Goal: Task Accomplishment & Management: Complete application form

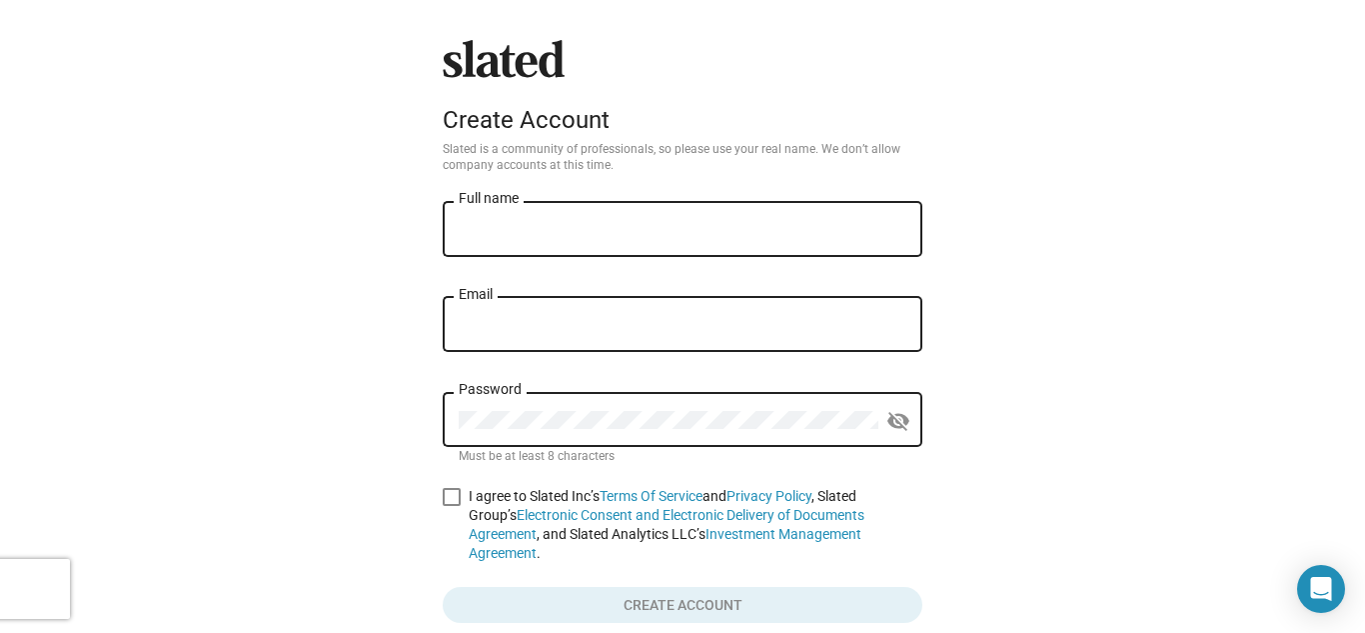
click at [480, 220] on div "Full name" at bounding box center [683, 227] width 448 height 59
type input "[PERSON_NAME]"
click at [483, 333] on input "Email" at bounding box center [683, 325] width 448 height 18
click at [483, 333] on input "bentleymon" at bounding box center [683, 325] width 448 height 18
type input "[EMAIL_ADDRESS][DOMAIN_NAME]"
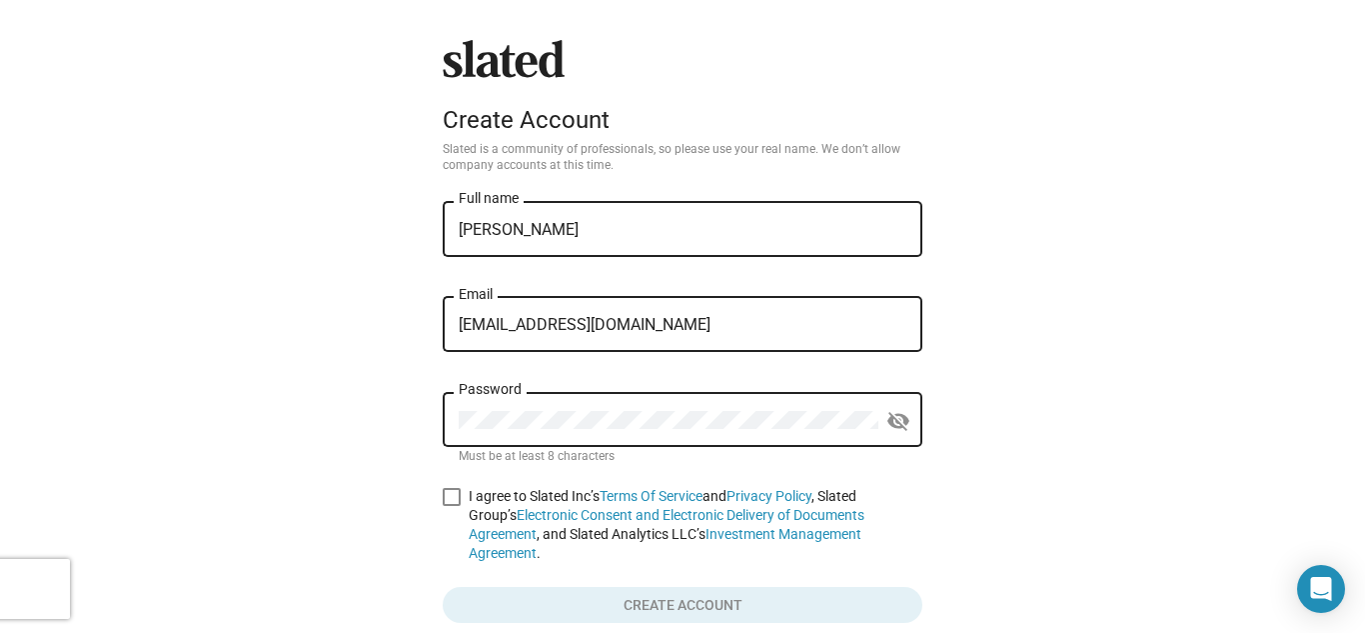
click at [470, 468] on div "Password visibility_off Must be at least 8 characters" at bounding box center [683, 430] width 480 height 76
drag, startPoint x: 470, startPoint y: 468, endPoint x: 494, endPoint y: 459, distance: 25.6
click at [494, 459] on div "Password visibility_off Must be at least 8 characters" at bounding box center [683, 430] width 480 height 76
click at [443, 495] on span at bounding box center [452, 497] width 18 height 18
click at [451, 506] on input "I agree to Slated Inc’s Terms Of Service and Privacy Policy , Slated Group’s El…" at bounding box center [451, 506] width 1 height 1
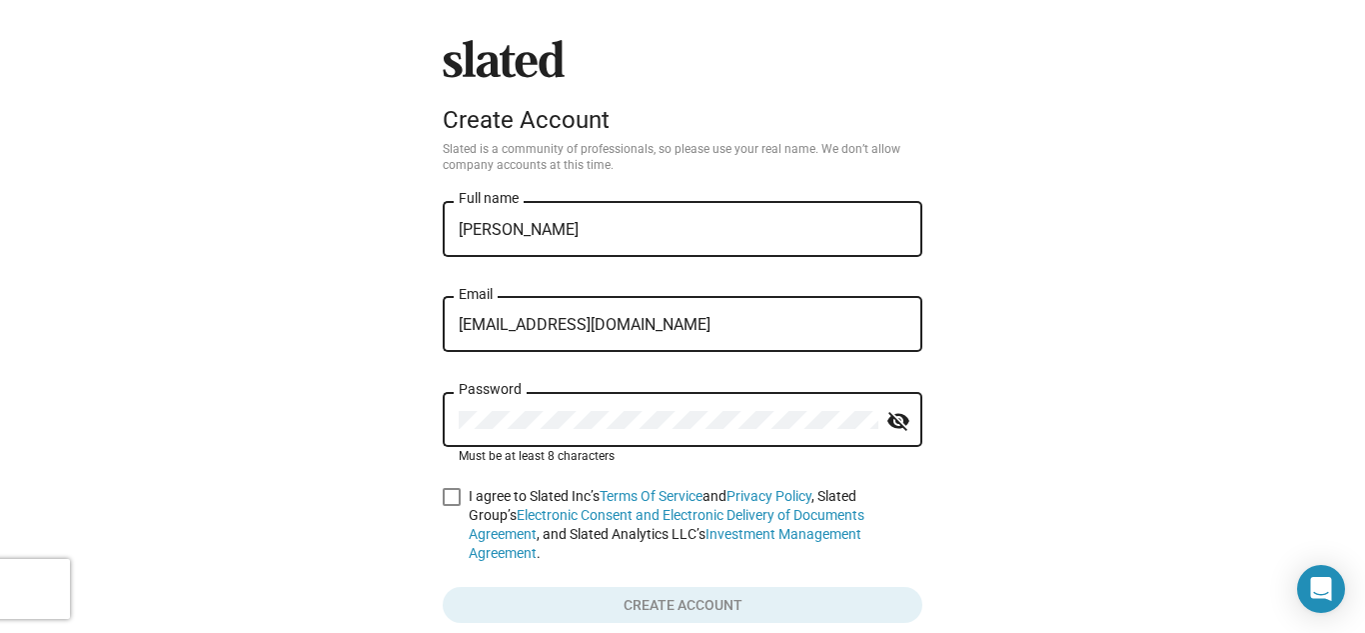
checkbox input "true"
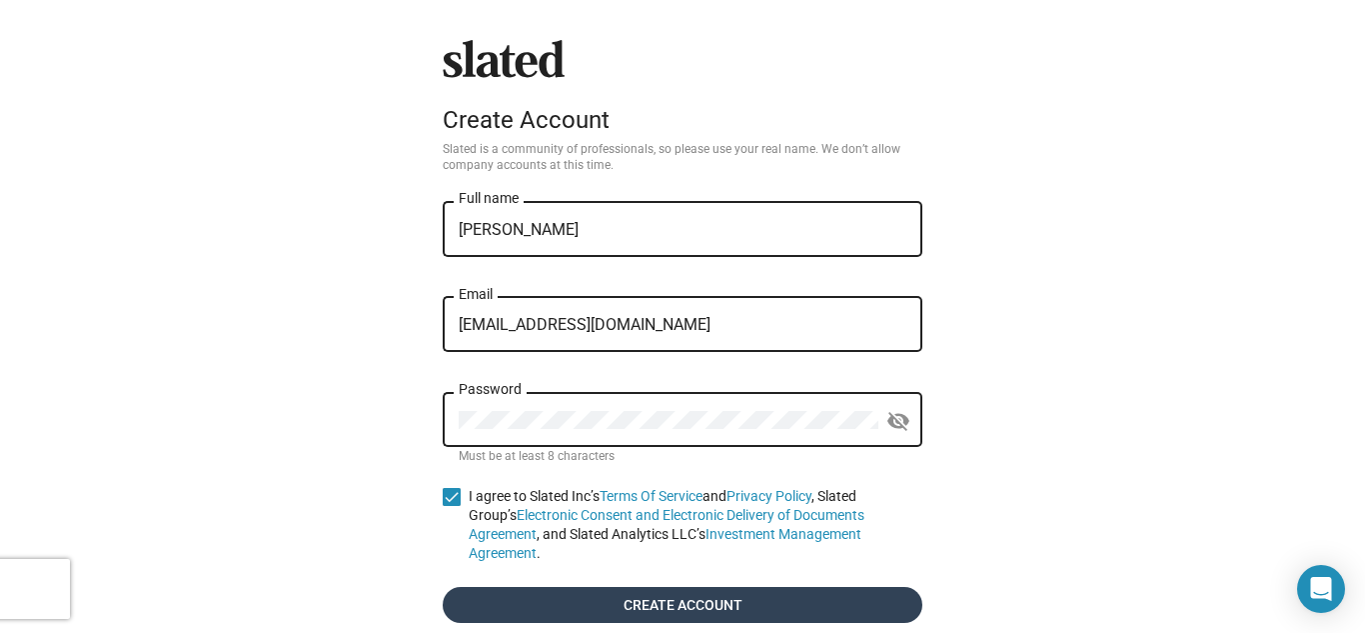
click at [586, 587] on span "Create account" at bounding box center [683, 605] width 448 height 36
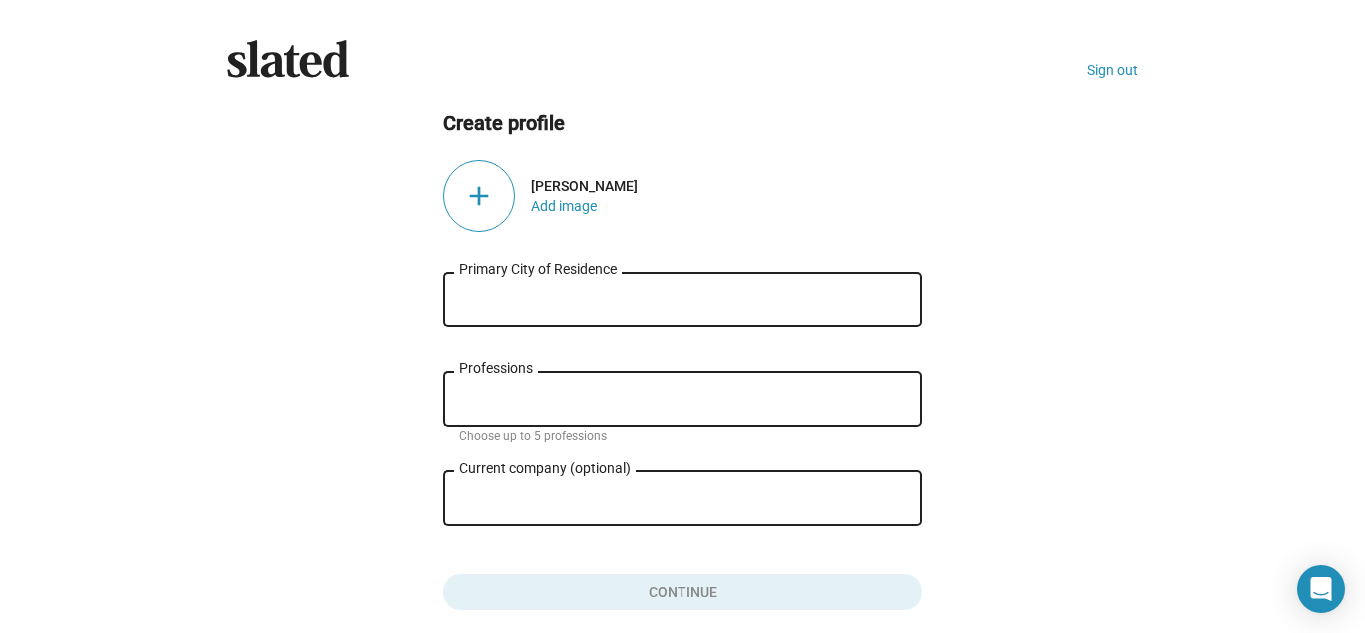
click at [472, 296] on input "Primary City of Residence" at bounding box center [683, 300] width 448 height 18
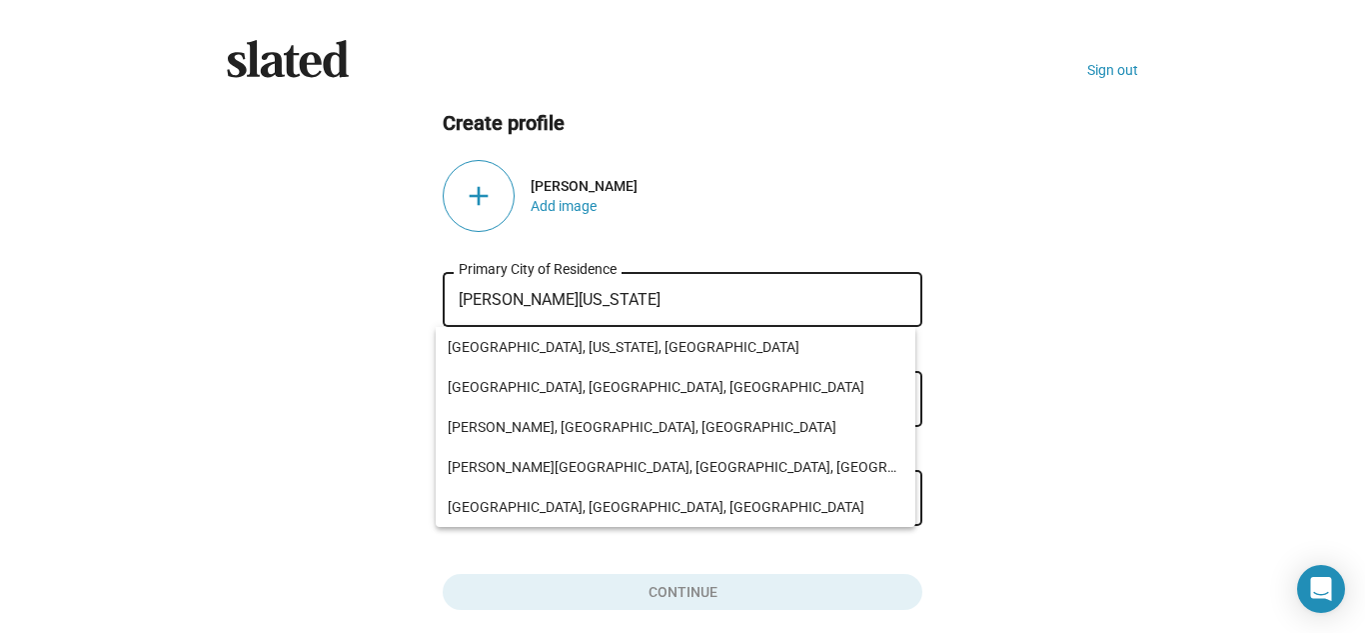
type input "[PERSON_NAME][US_STATE]"
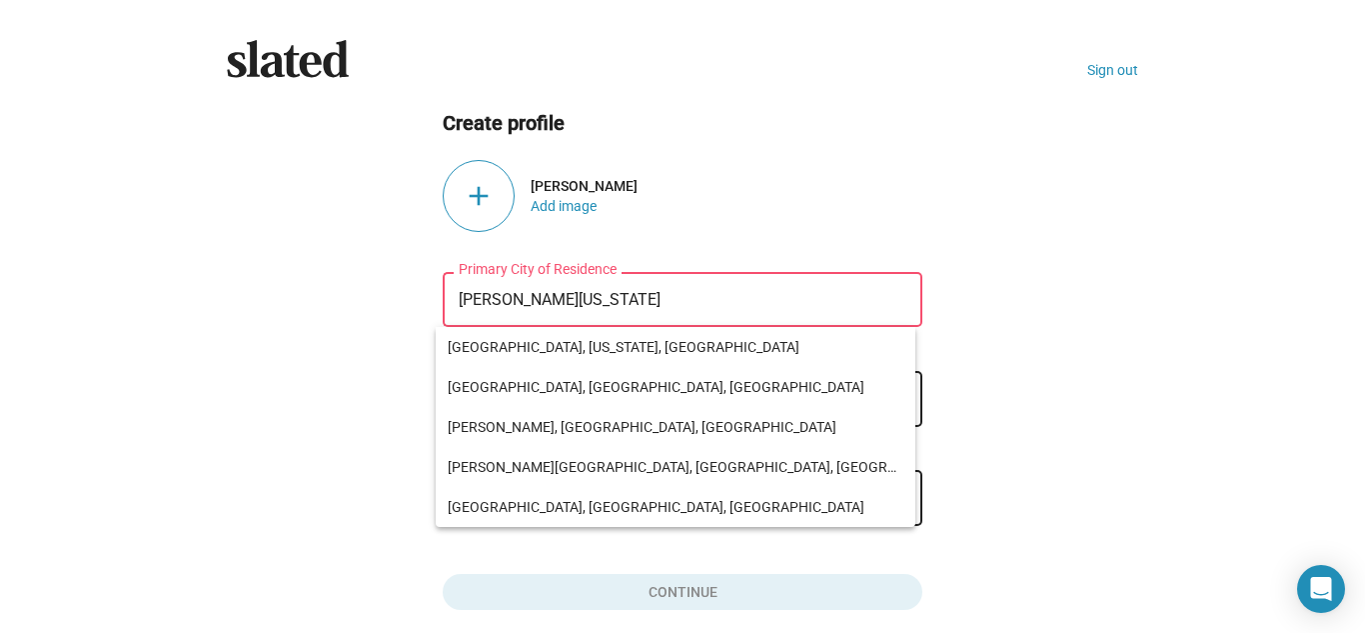
click at [307, 331] on ng-component "Create profile add [PERSON_NAME] Add image [GEOGRAPHIC_DATA][US_STATE] of Resid…" at bounding box center [682, 360] width 911 height 501
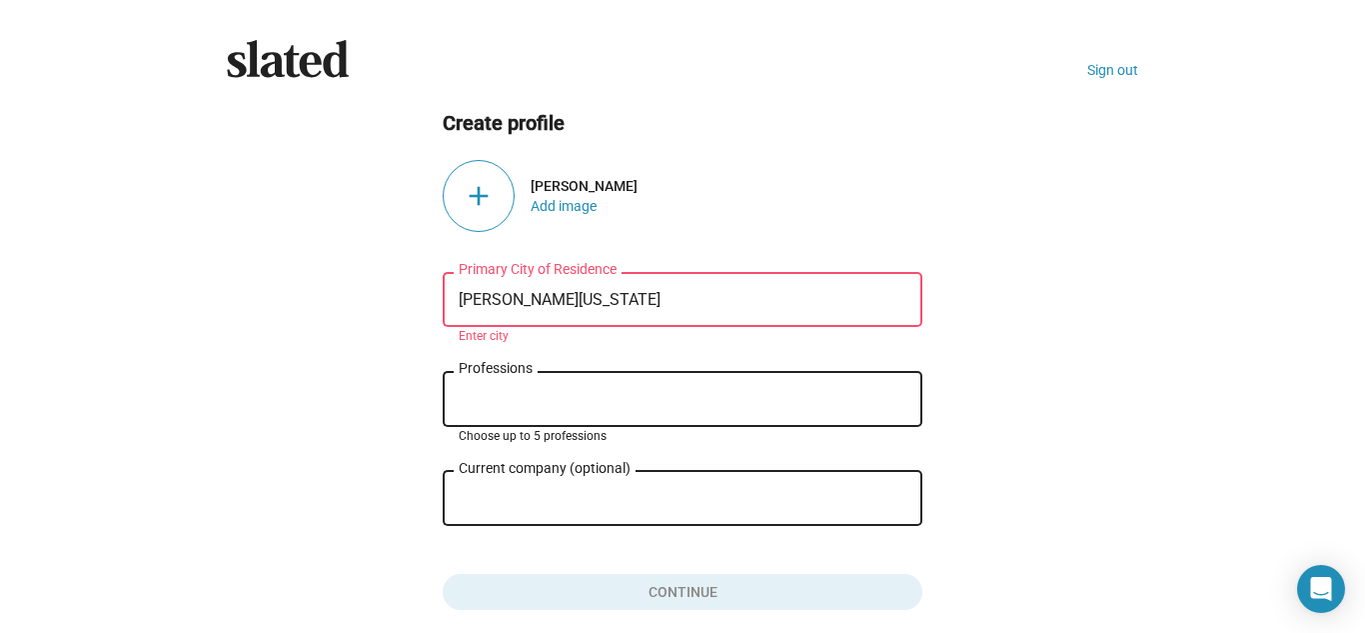
click at [464, 404] on input "Professions" at bounding box center [687, 400] width 448 height 18
type input "writer,"
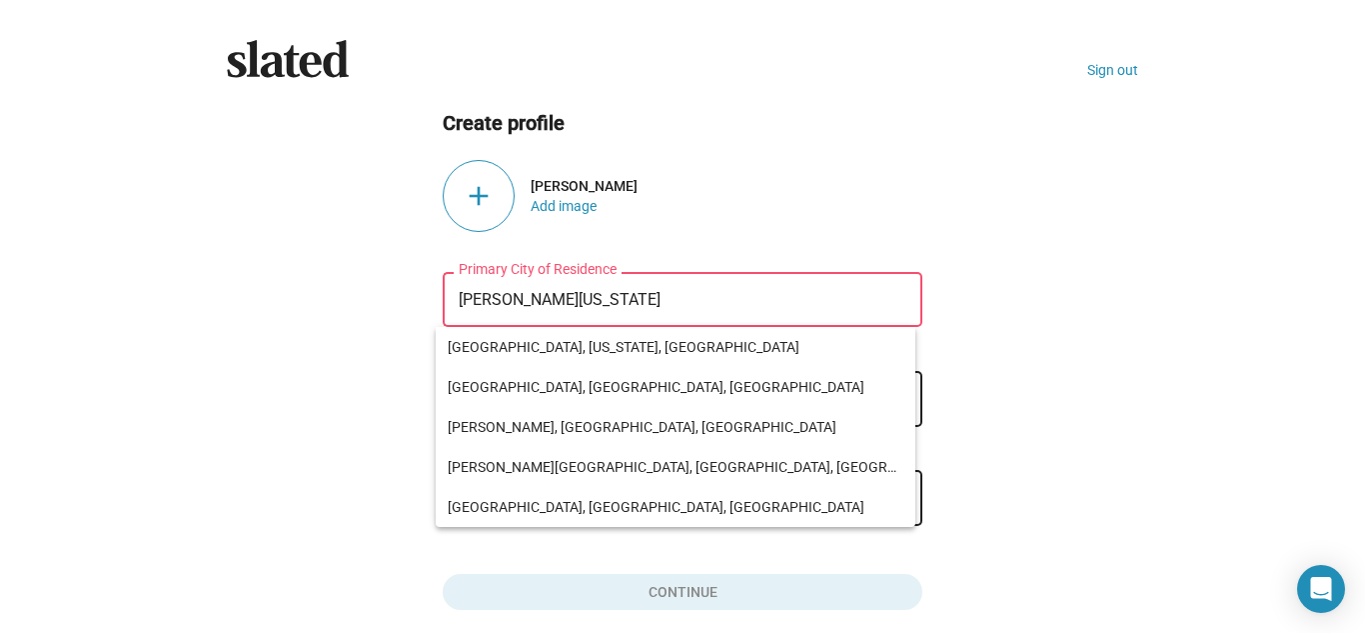
click at [515, 304] on input "[PERSON_NAME][US_STATE]" at bounding box center [683, 300] width 448 height 18
type input "Missoula, [US_STATE]"
click at [329, 376] on ng-component "Create profile add [PERSON_NAME] Add image [GEOGRAPHIC_DATA], [US_STATE][GEOGRA…" at bounding box center [682, 360] width 911 height 501
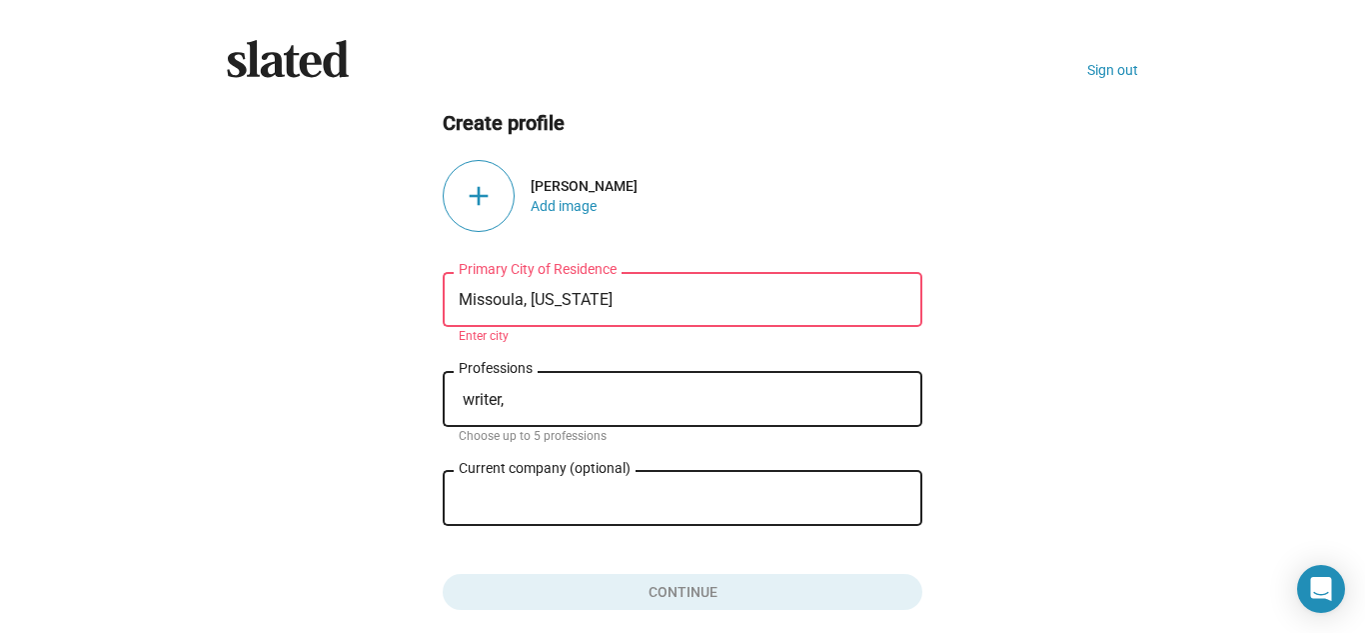
click at [512, 393] on input "writer," at bounding box center [687, 400] width 448 height 18
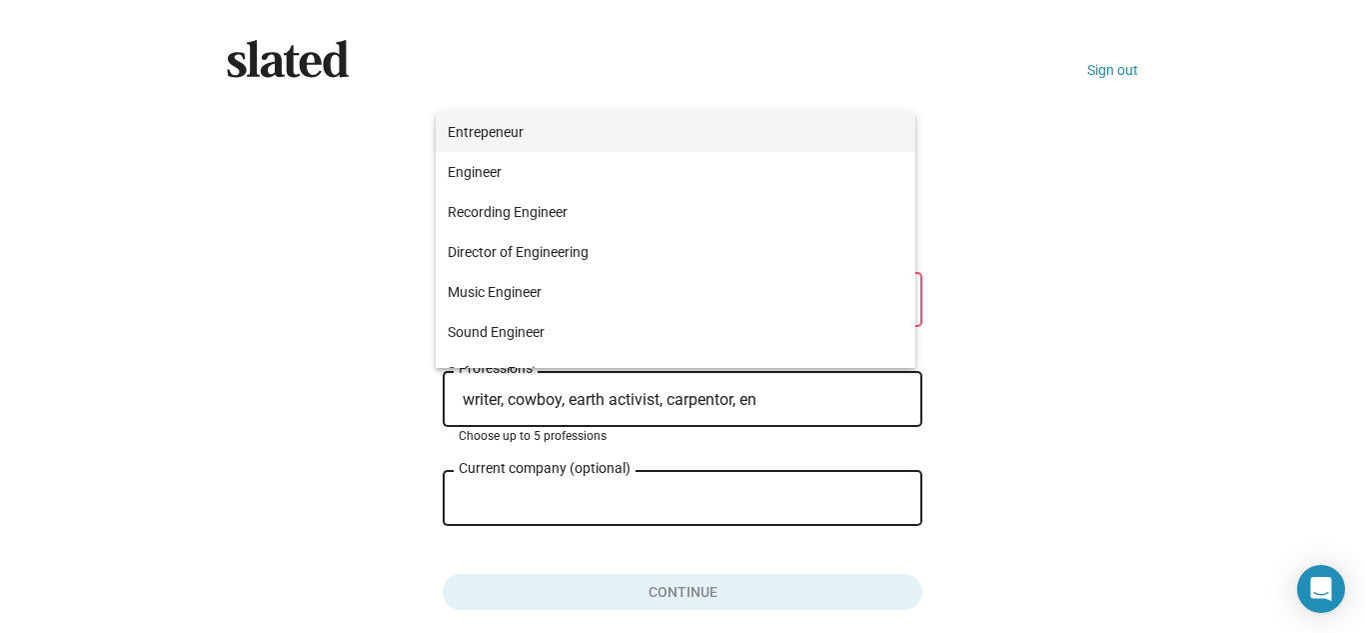
type input "writer, cowboy, earth activist, carpentor, en"
click at [503, 131] on span "Entrepeneur" at bounding box center [676, 132] width 456 height 40
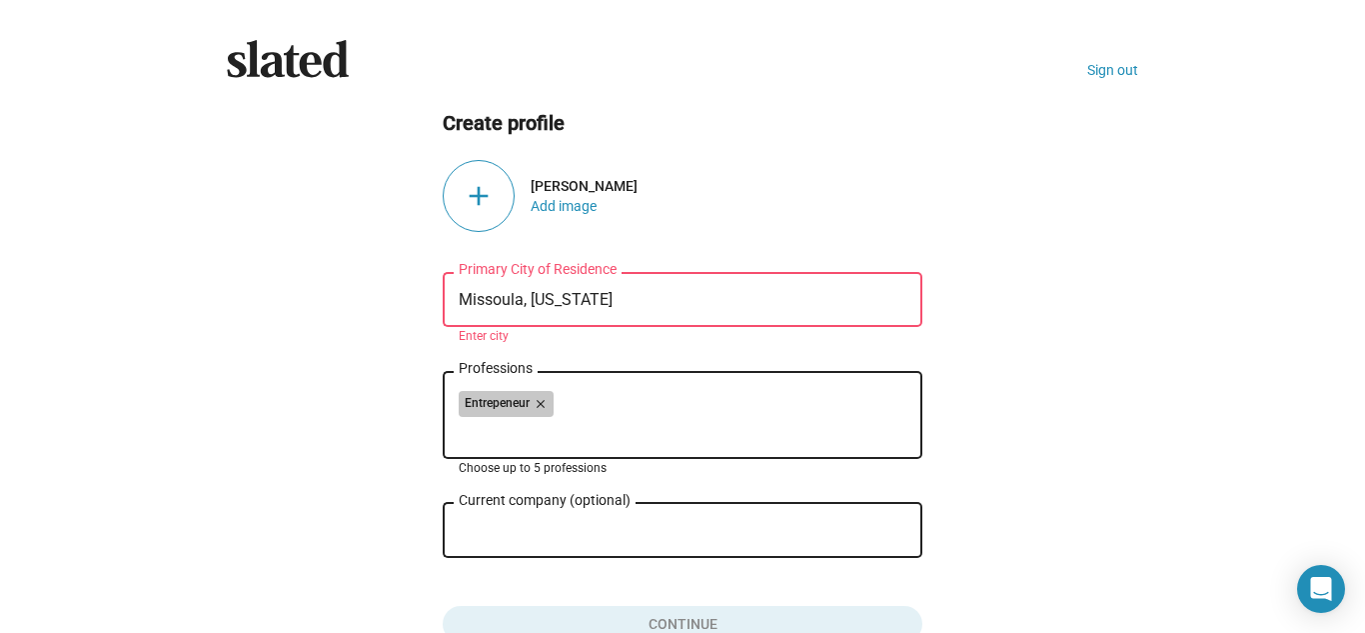
click at [548, 418] on div "Entrepeneur close" at bounding box center [683, 407] width 448 height 32
click at [531, 398] on mat-icon "close" at bounding box center [539, 404] width 18 height 18
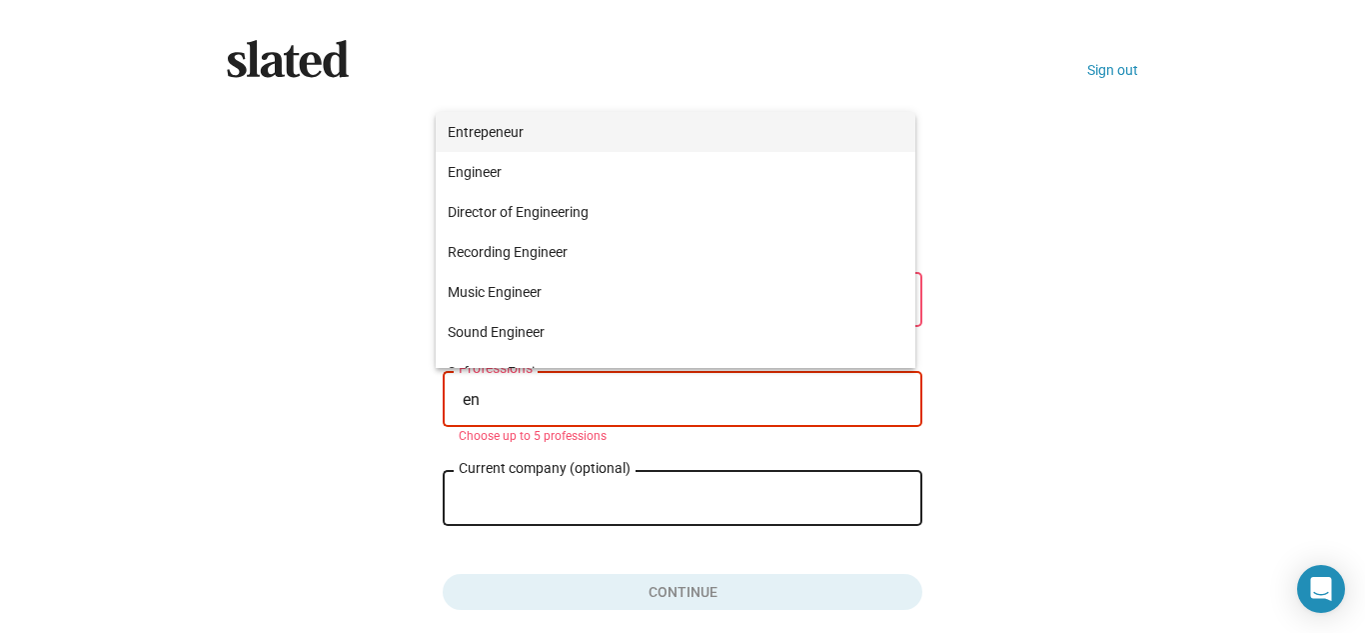
type input "en"
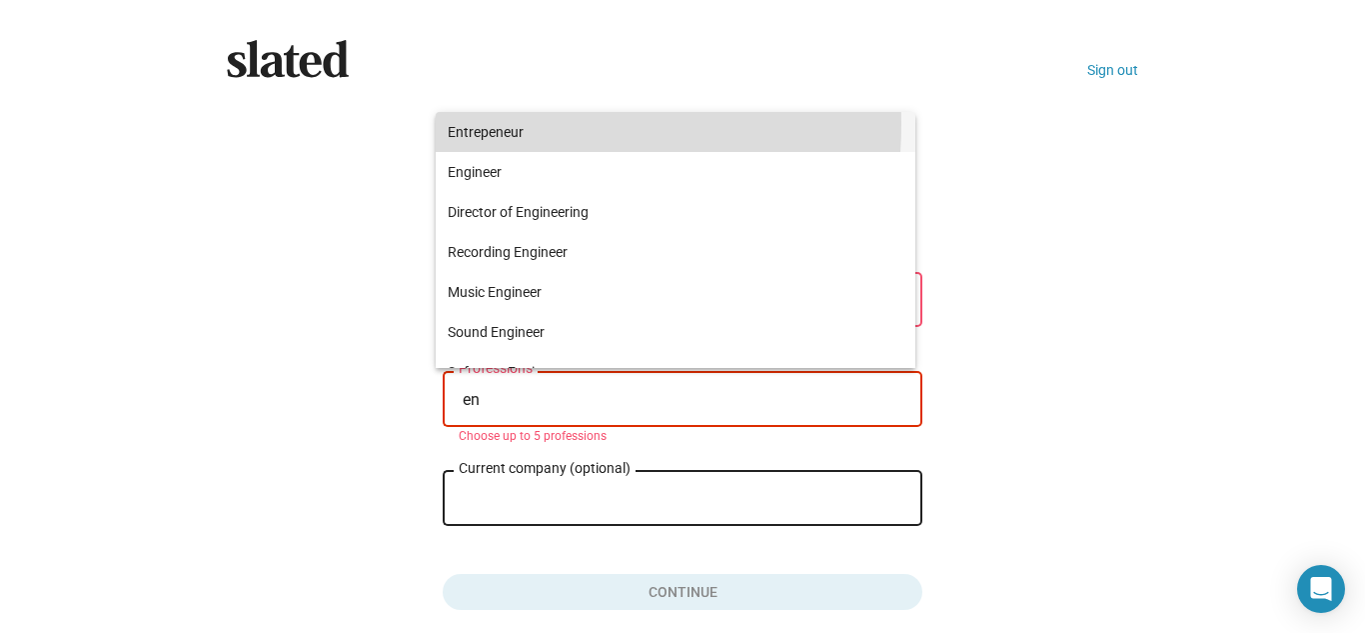
click at [491, 126] on span "Entrepeneur" at bounding box center [676, 132] width 456 height 40
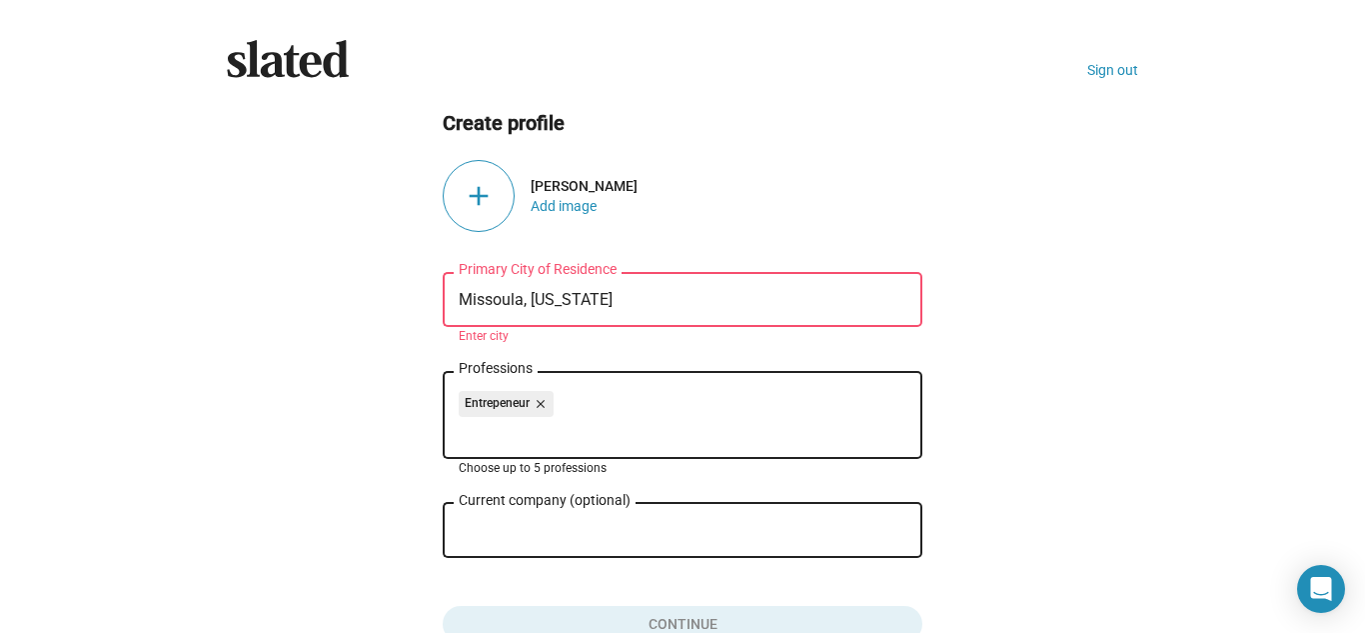
click at [497, 397] on mat-chip "Entrepeneur close" at bounding box center [506, 404] width 95 height 26
click at [459, 452] on div "Entrepeneur close Professions" at bounding box center [683, 413] width 448 height 91
click at [463, 444] on div "Entrepeneur close Professions" at bounding box center [683, 413] width 448 height 91
click at [532, 411] on mat-icon "close" at bounding box center [539, 404] width 18 height 18
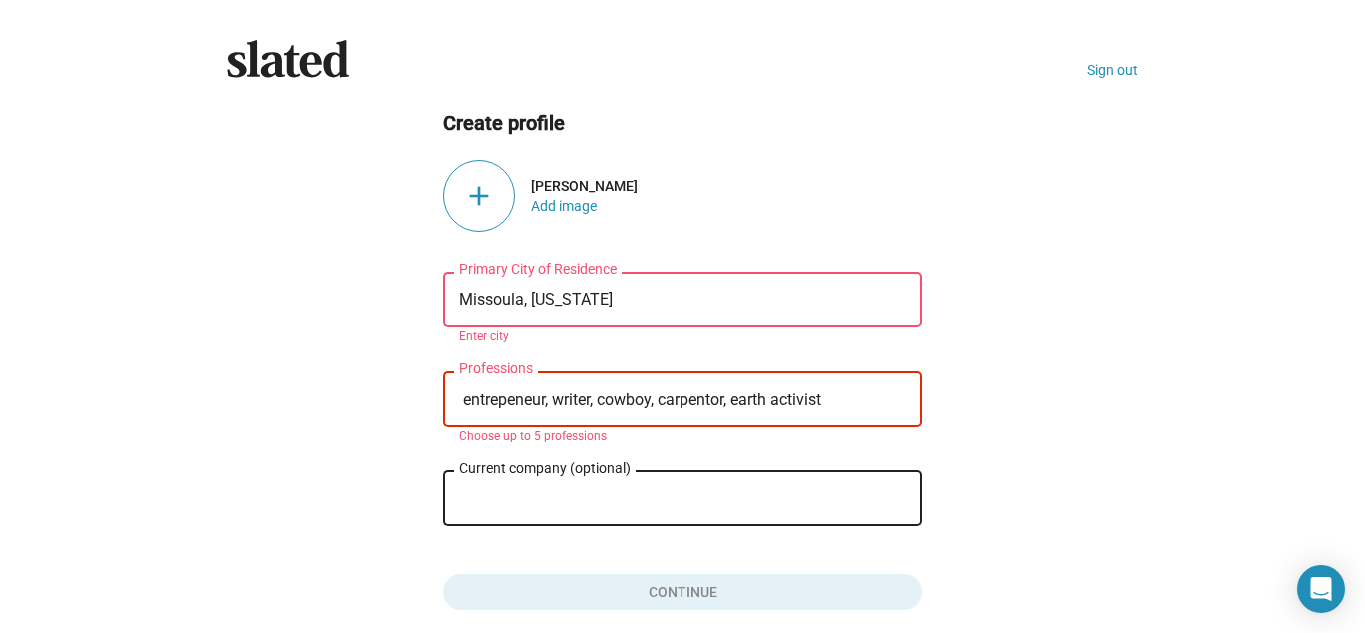
type input "entrepeneur, writer, cowboy, carpentor, earth activist"
click at [692, 611] on div "Slated Sign out Create profile add [PERSON_NAME] Add image [GEOGRAPHIC_DATA], […" at bounding box center [682, 333] width 943 height 586
click at [483, 494] on input "Current company (optional)" at bounding box center [669, 499] width 420 height 18
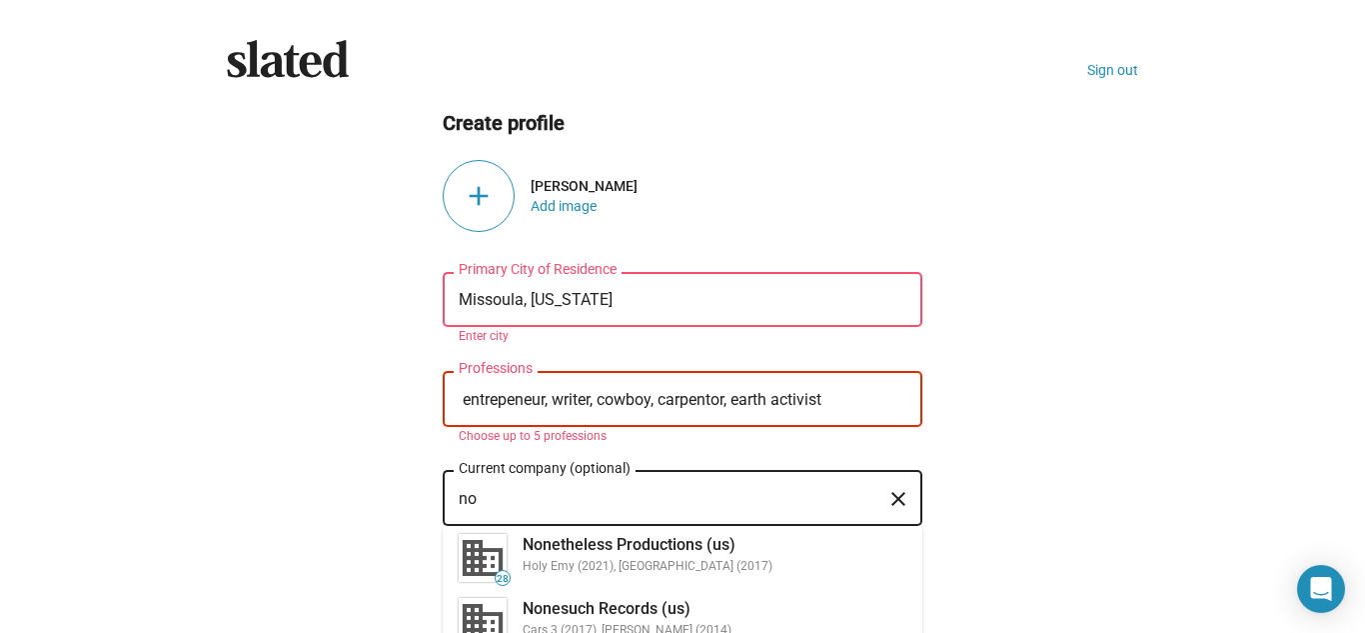
type input "n"
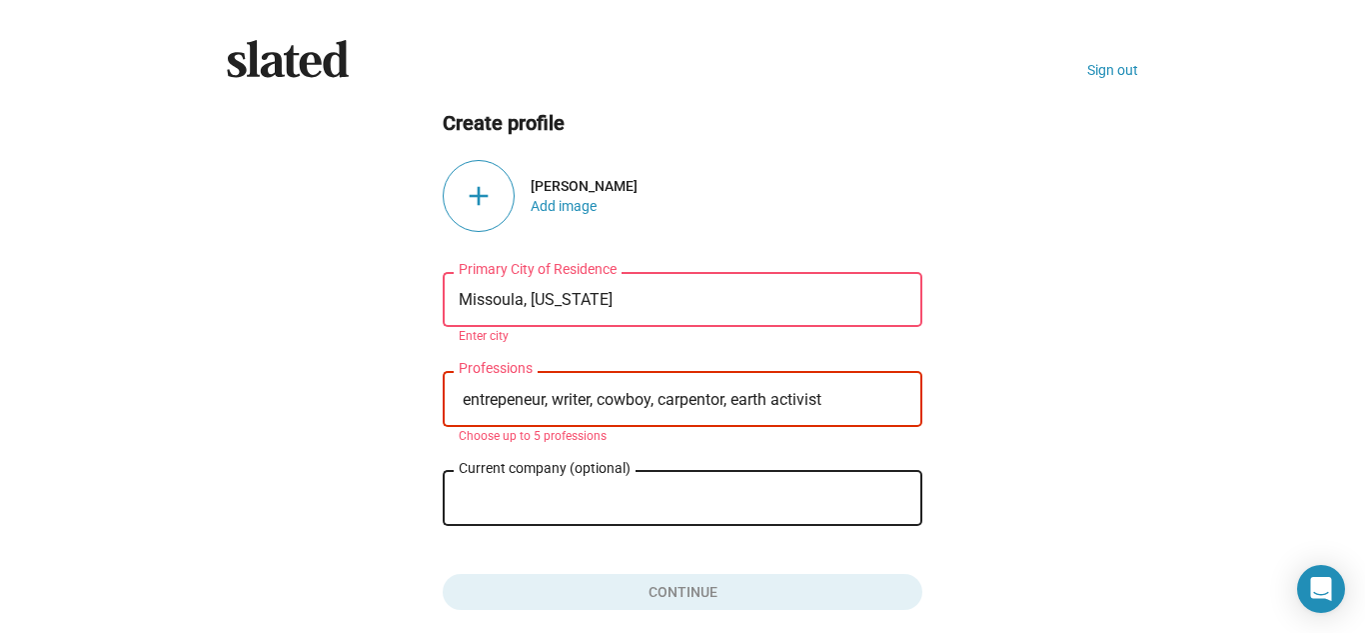
scroll to position [85, 0]
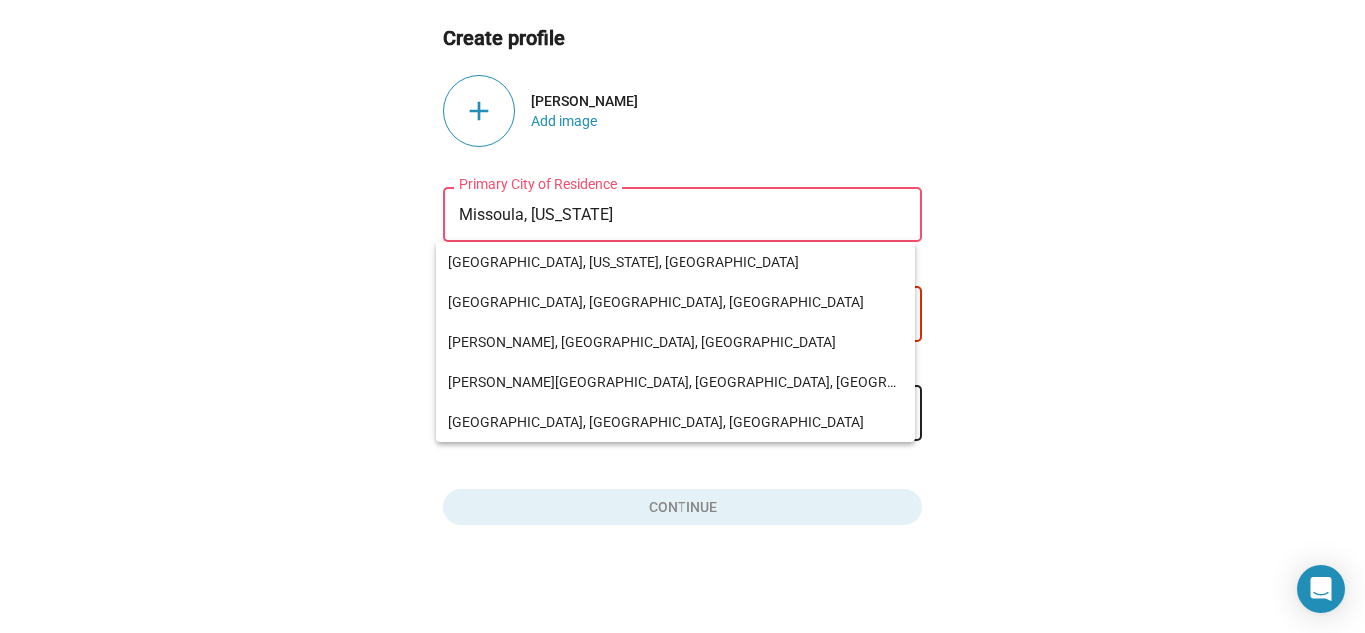
click at [517, 215] on input "Missoula, [US_STATE]" at bounding box center [683, 215] width 448 height 18
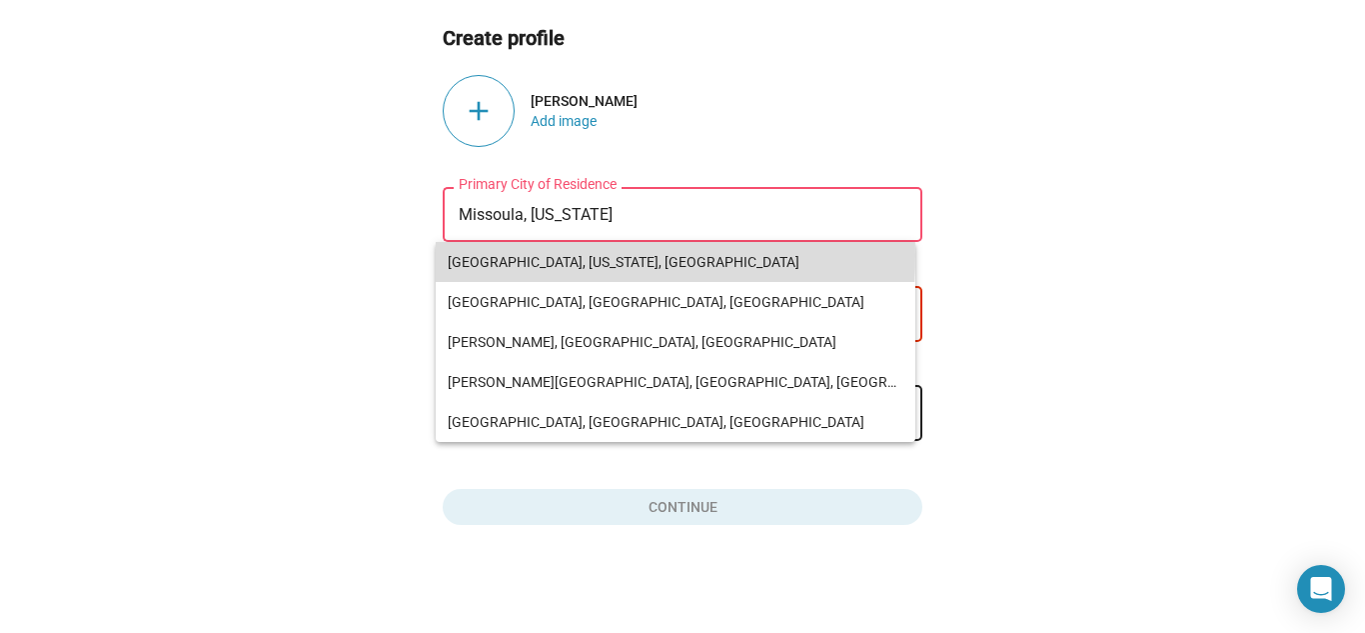
click at [511, 256] on span "[GEOGRAPHIC_DATA], [US_STATE], [GEOGRAPHIC_DATA]" at bounding box center [676, 262] width 456 height 40
type input "[GEOGRAPHIC_DATA], [US_STATE], [GEOGRAPHIC_DATA]"
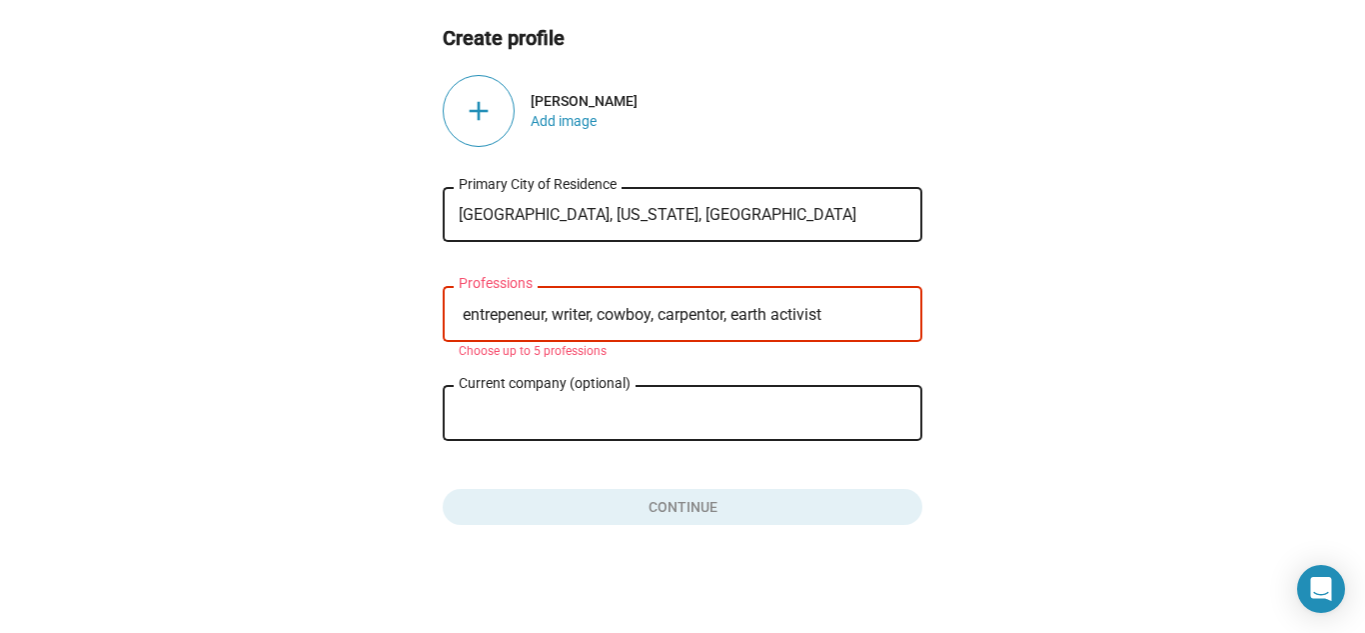
click at [825, 318] on input "entrepeneur, writer, cowboy, carpentor, earth activist" at bounding box center [687, 315] width 448 height 18
click at [663, 335] on div "entrepeneur, writer, cowboy, carpentor, earth activist Professions" at bounding box center [683, 312] width 448 height 59
click at [717, 315] on input "entrepeneur, writer, cowboy, carpentor, earth activist" at bounding box center [687, 315] width 448 height 18
click at [722, 308] on input "entrepeneur, writer, cowboy, c, earth activist" at bounding box center [687, 315] width 448 height 18
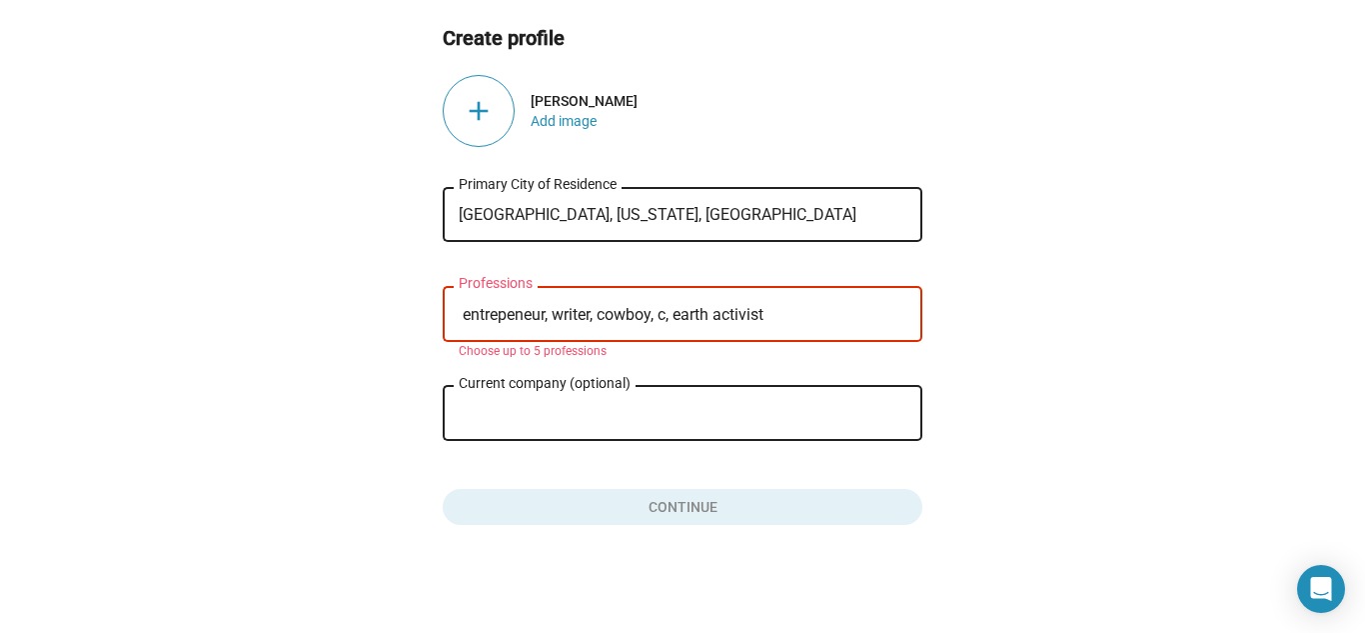
click at [1002, 345] on ng-component "Create profile add [PERSON_NAME] Add image [GEOGRAPHIC_DATA], [US_STATE], [DEMO…" at bounding box center [682, 275] width 911 height 501
click at [665, 315] on input "entrepeneur, writer, cowboy, c, earth activist" at bounding box center [687, 315] width 448 height 18
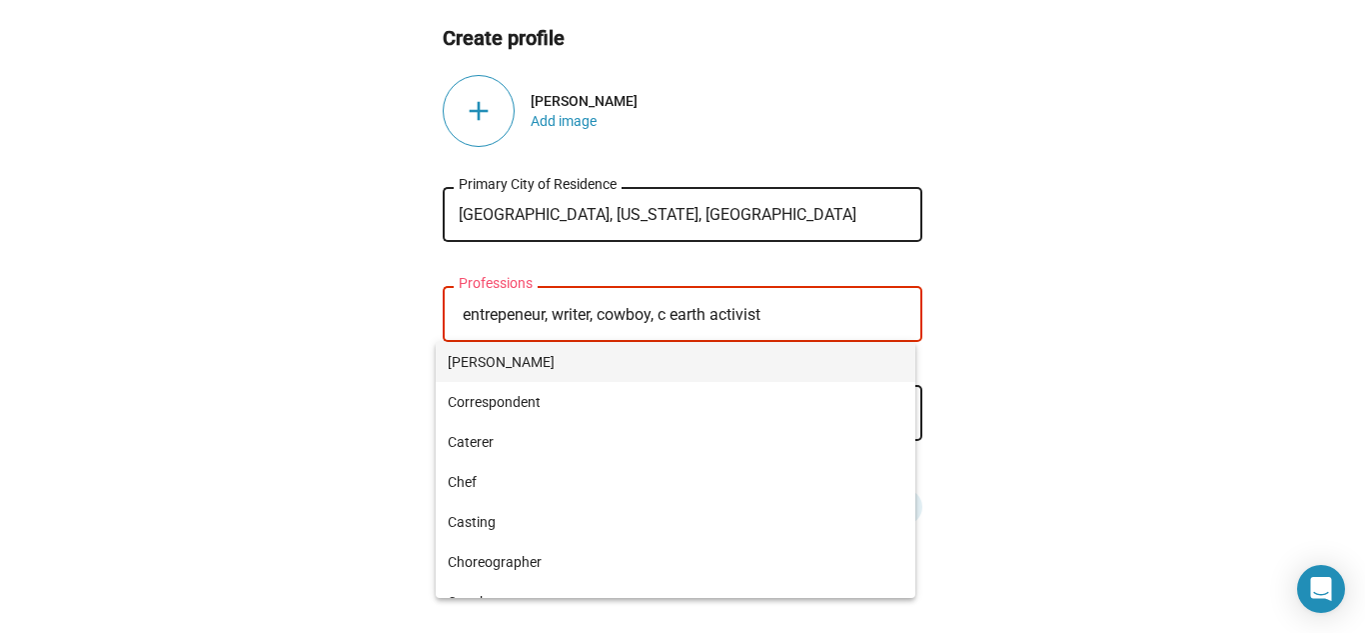
type input "entrepeneur, writer, cowboy, c earth activist"
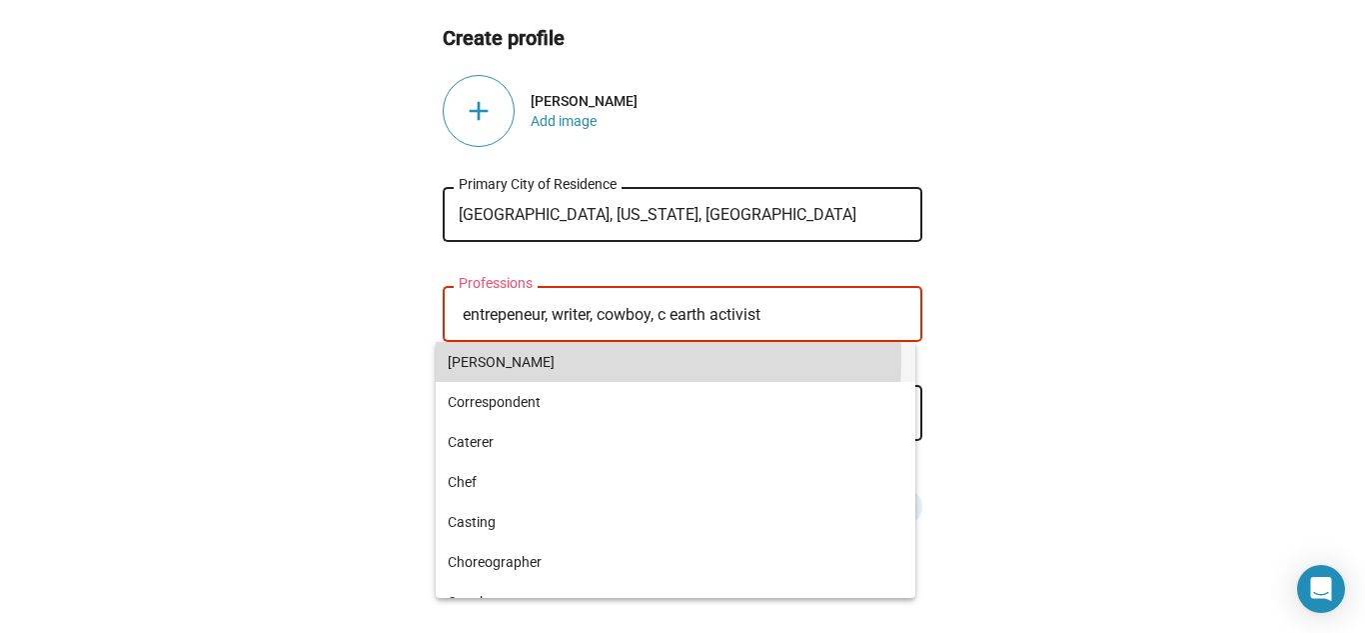
click at [510, 361] on span "[PERSON_NAME]" at bounding box center [676, 362] width 456 height 40
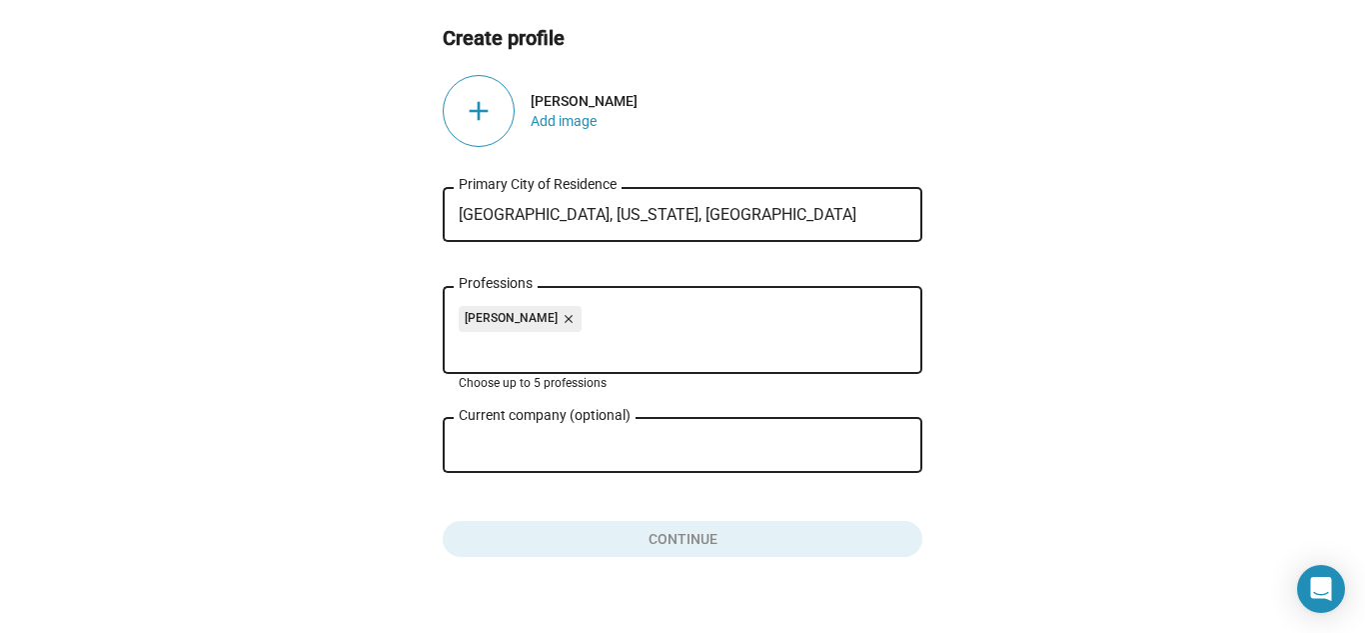
click at [510, 361] on div "[PERSON_NAME] close Professions" at bounding box center [683, 328] width 448 height 91
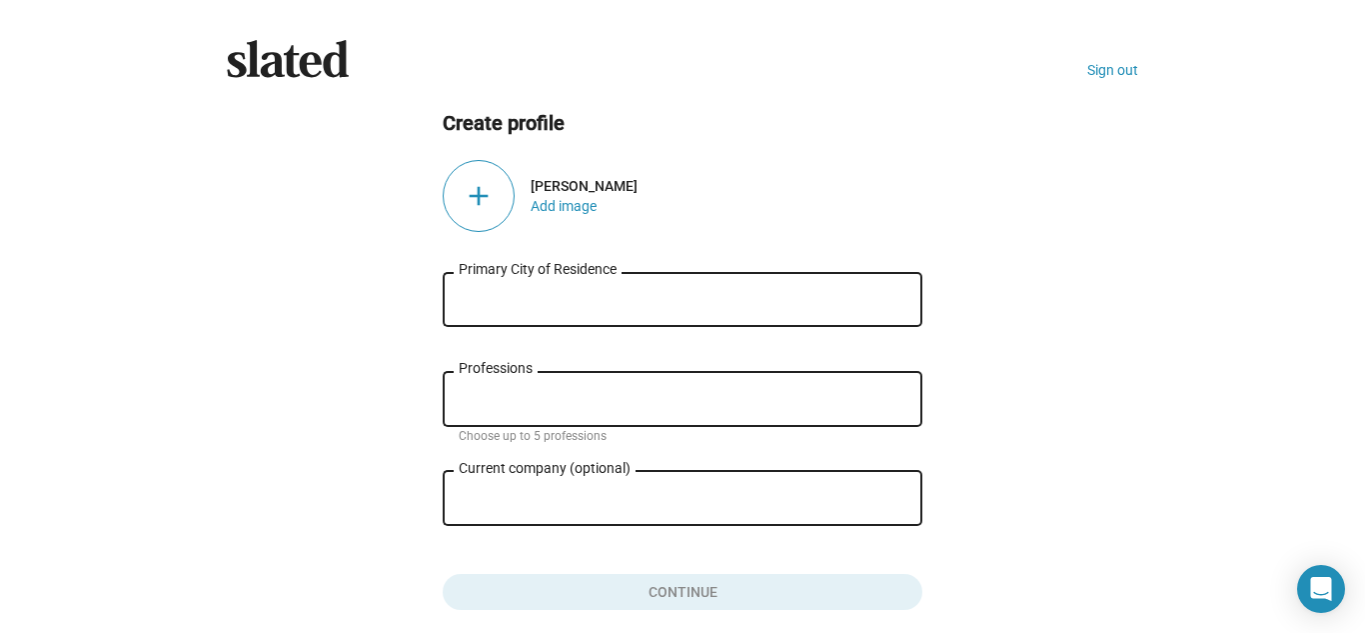
click at [469, 307] on input "Primary City of Residence" at bounding box center [683, 300] width 448 height 18
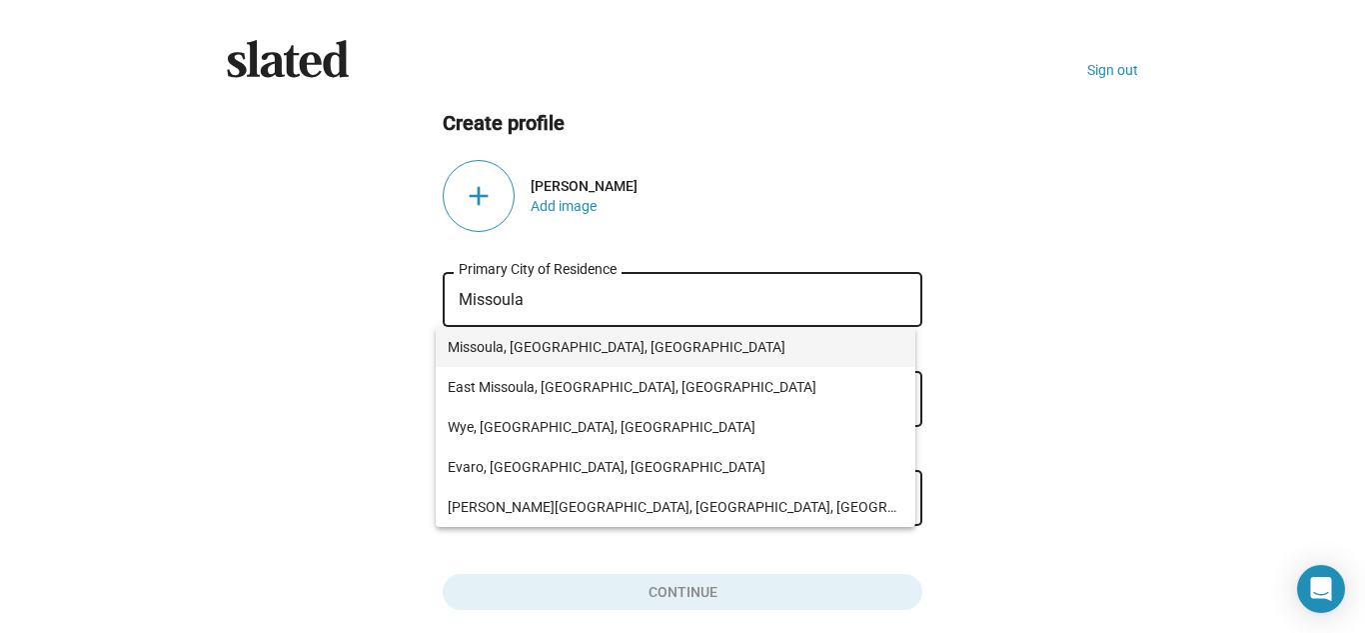
click at [507, 332] on span "Missoula, [GEOGRAPHIC_DATA], [GEOGRAPHIC_DATA]" at bounding box center [676, 347] width 456 height 40
type input "Missoula, [GEOGRAPHIC_DATA], [GEOGRAPHIC_DATA]"
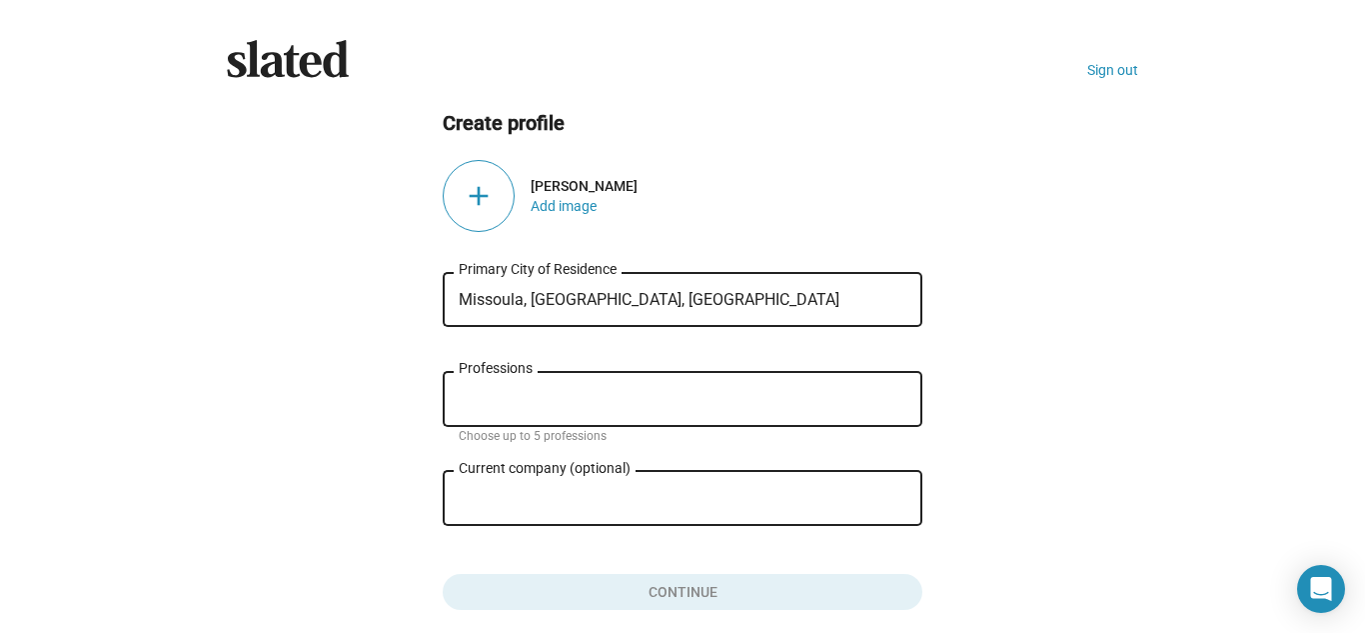
click at [480, 406] on div "Professions" at bounding box center [683, 397] width 448 height 59
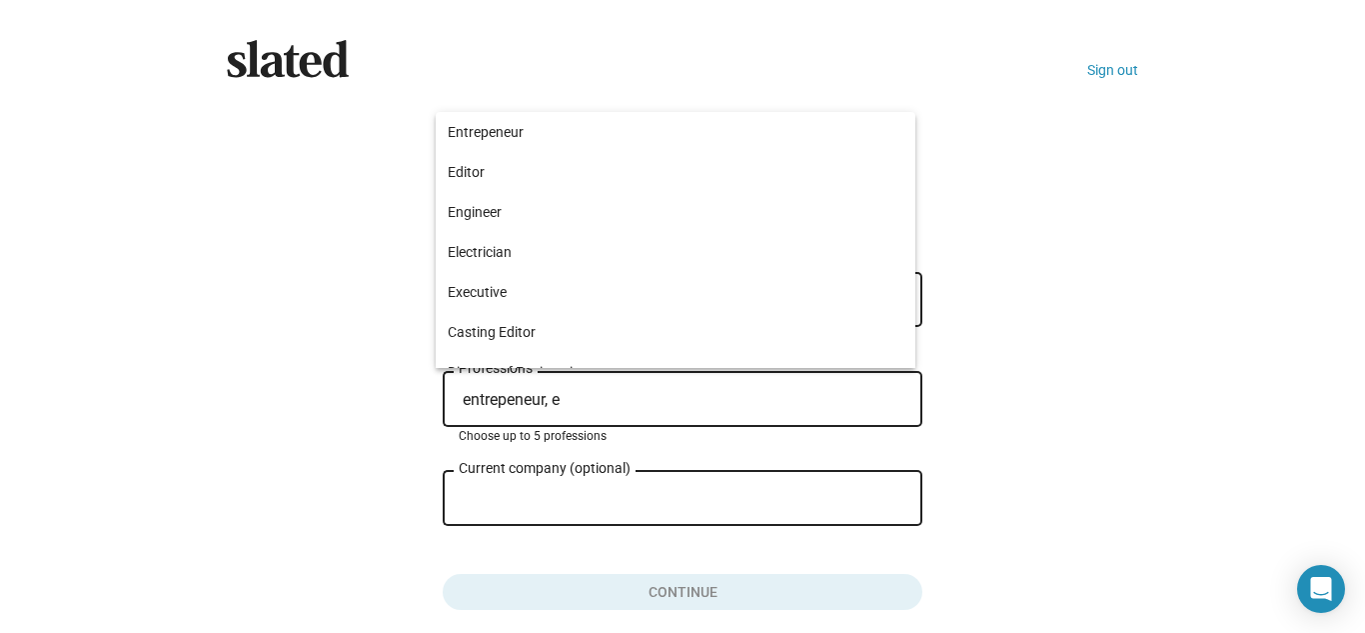
click at [463, 400] on input "entrepeneur, e" at bounding box center [687, 400] width 448 height 18
type input "Entrepeneur, e"
click at [563, 394] on input "Entrepeneur, e" at bounding box center [687, 400] width 448 height 18
click at [563, 401] on input "Entrepeneur, e" at bounding box center [687, 400] width 448 height 18
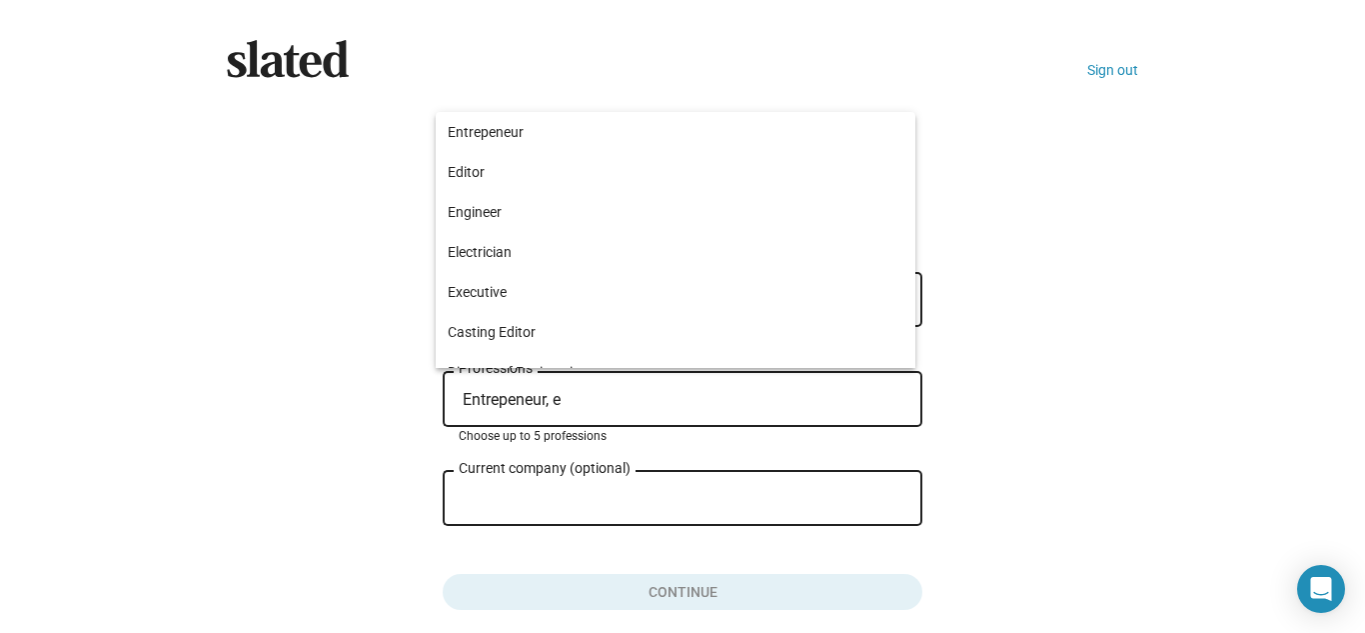
click at [563, 401] on input "Entrepeneur, e" at bounding box center [687, 400] width 448 height 18
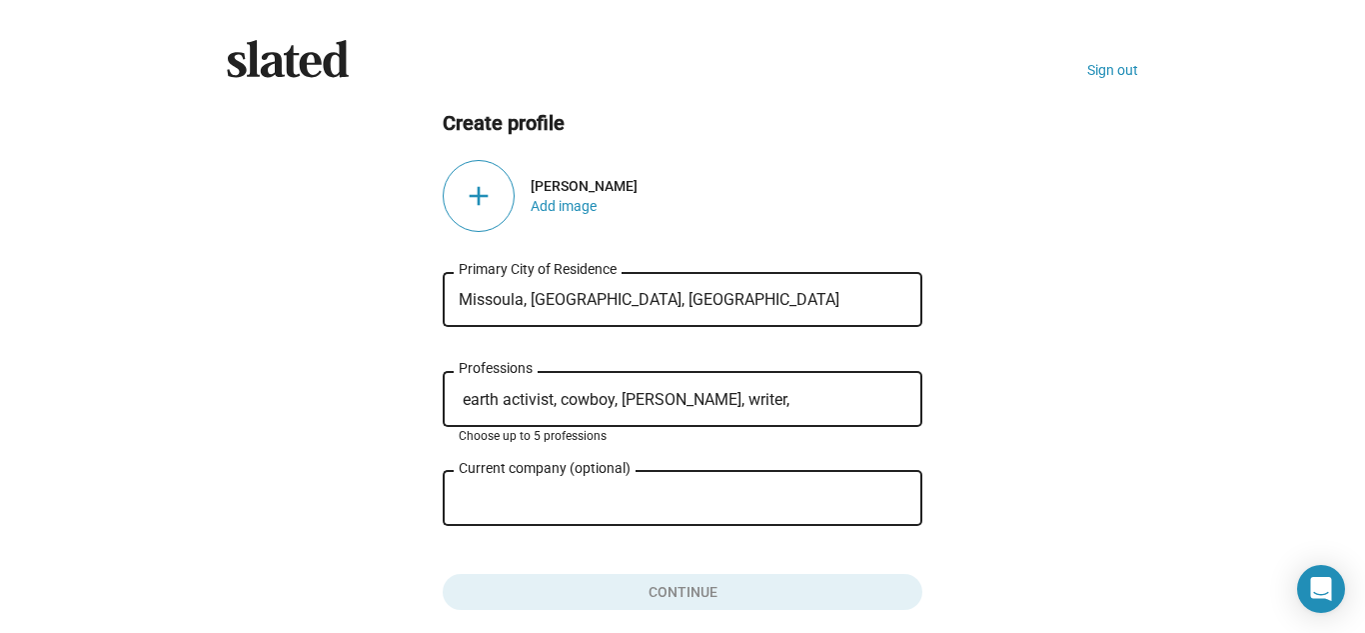
type input "earth activist, cowboy, [PERSON_NAME], writer,"
click at [484, 501] on input "Current company (optional)" at bounding box center [669, 499] width 420 height 18
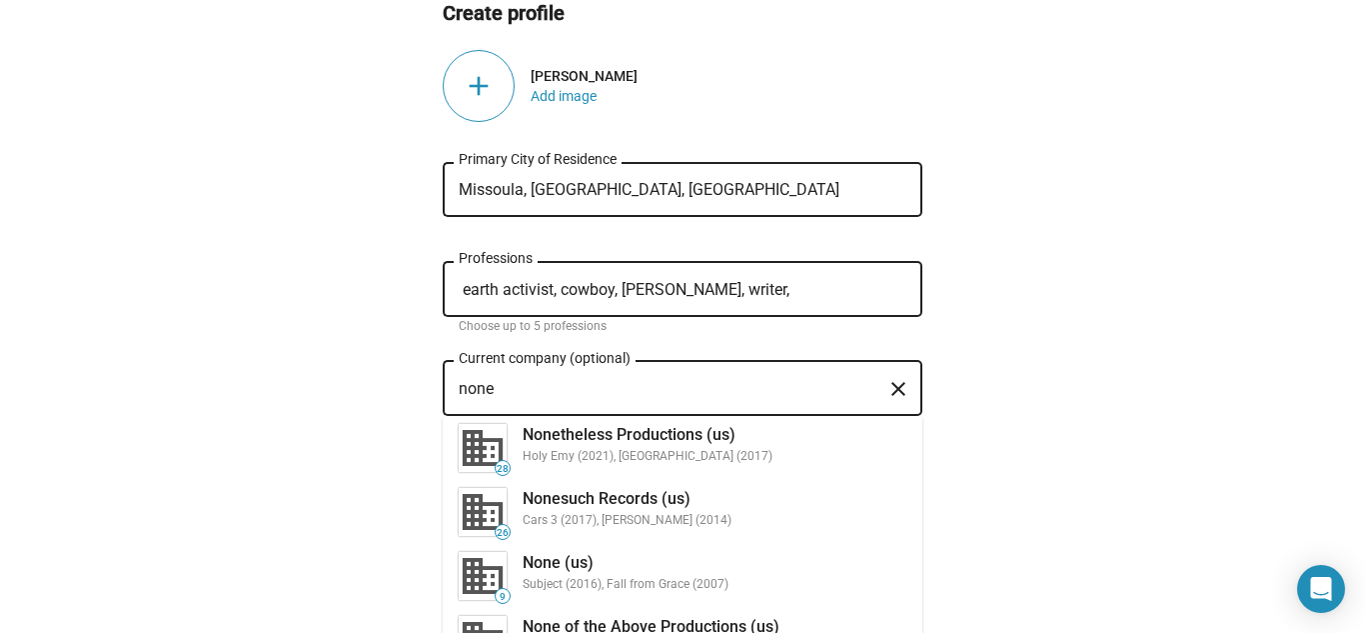
scroll to position [115, 0]
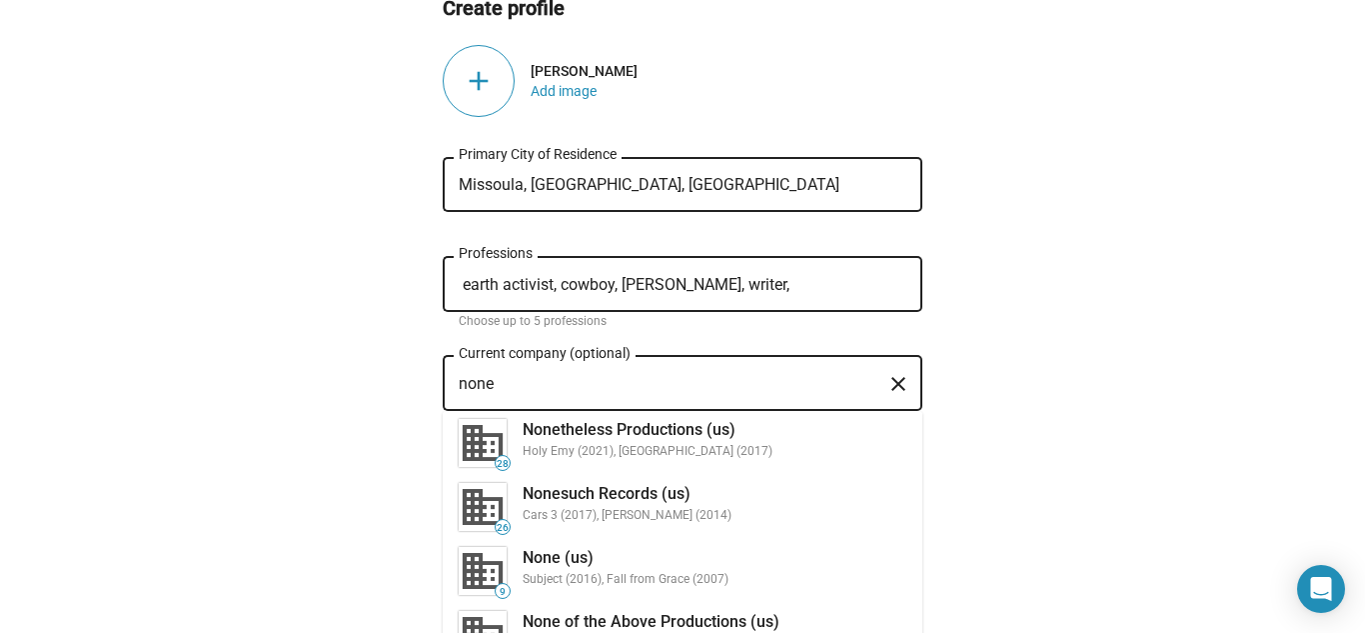
type input "none"
click at [886, 384] on mat-icon "close" at bounding box center [898, 384] width 24 height 31
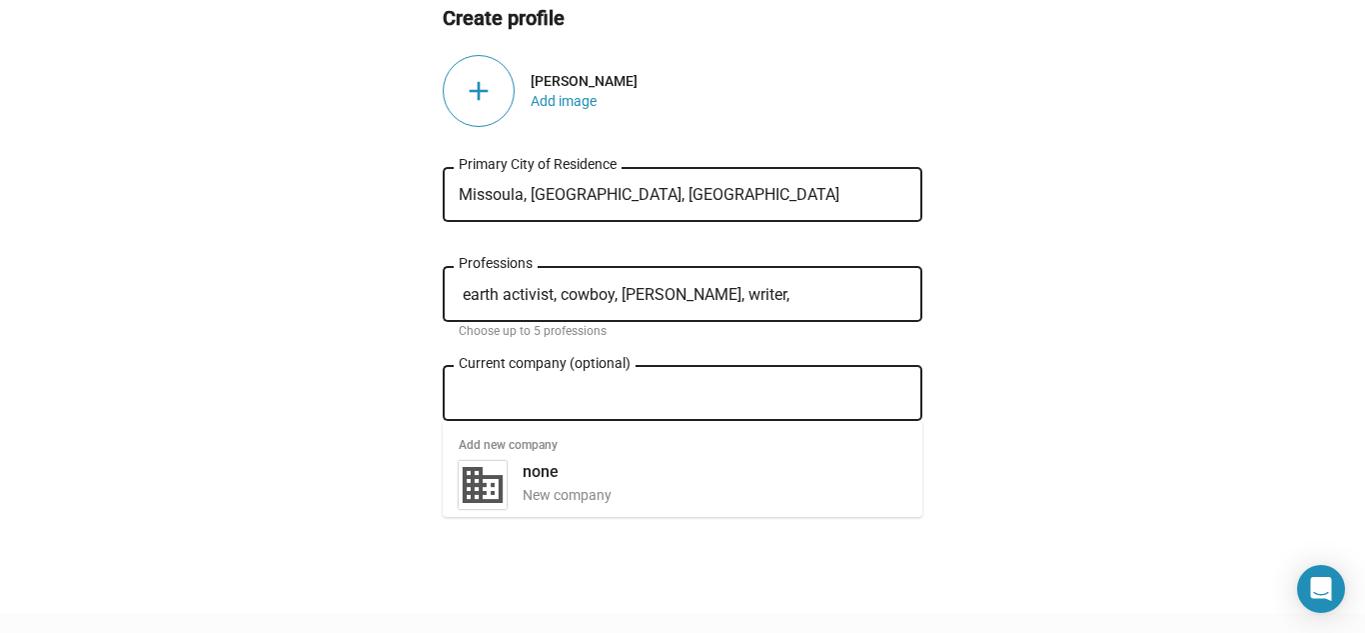
scroll to position [85, 0]
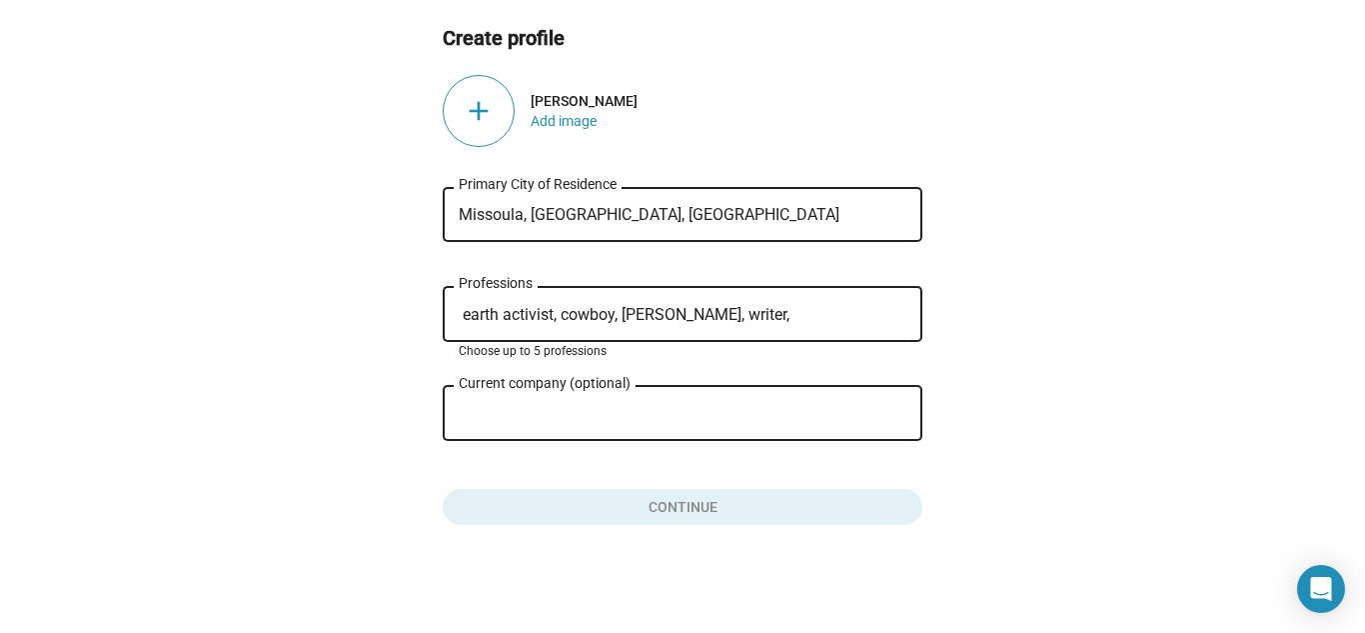
click at [741, 317] on input "earth activist, cowboy, [PERSON_NAME], writer," at bounding box center [687, 315] width 448 height 18
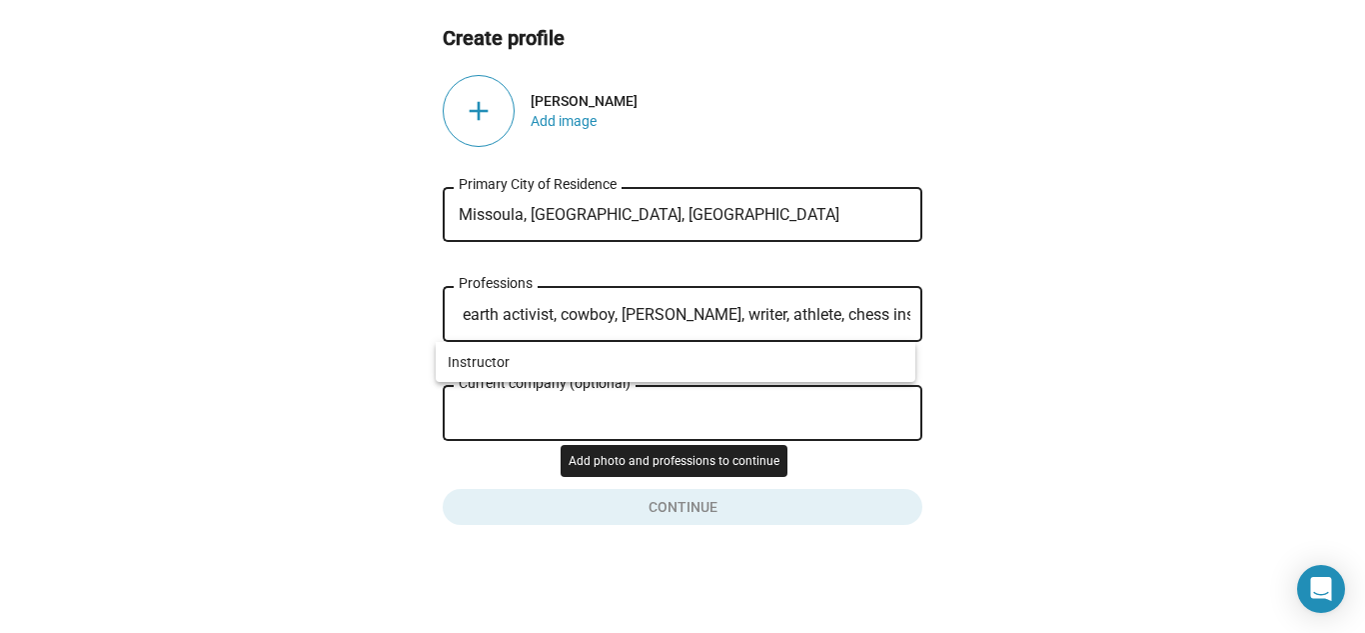
scroll to position [0, 6]
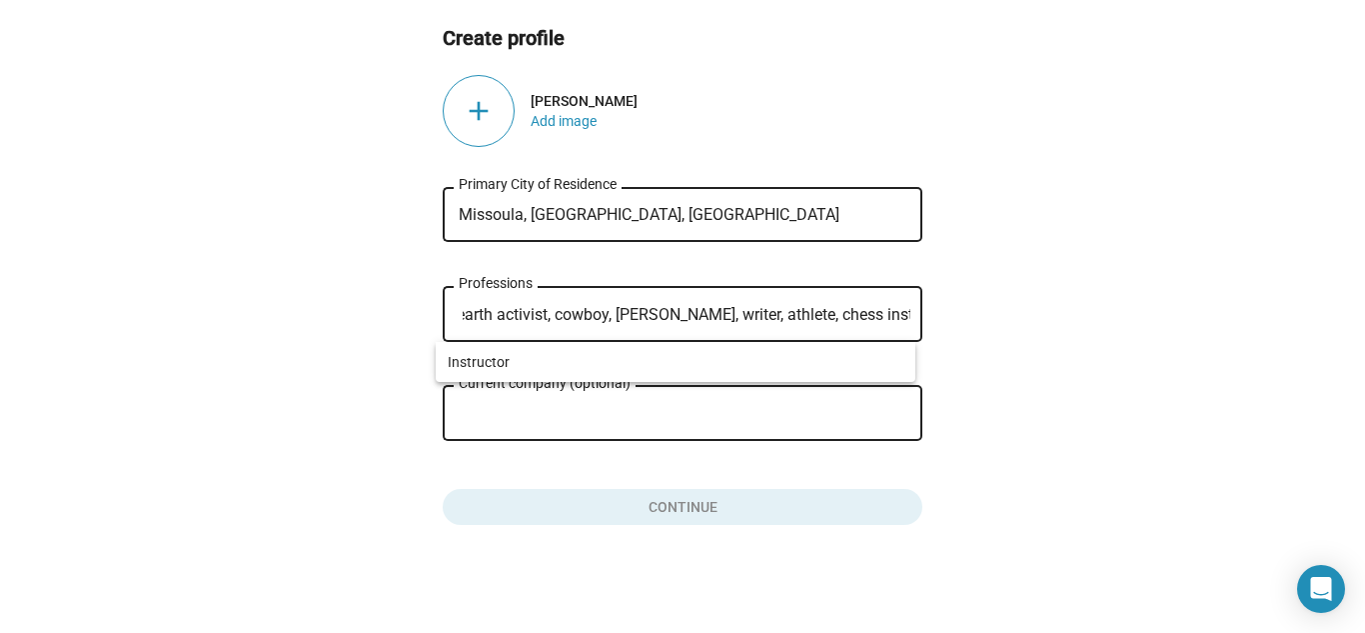
type input "earth activist, cowboy, [PERSON_NAME], writer, athlete, chess instructor"
click at [511, 403] on div "Current company (optional)" at bounding box center [669, 411] width 420 height 59
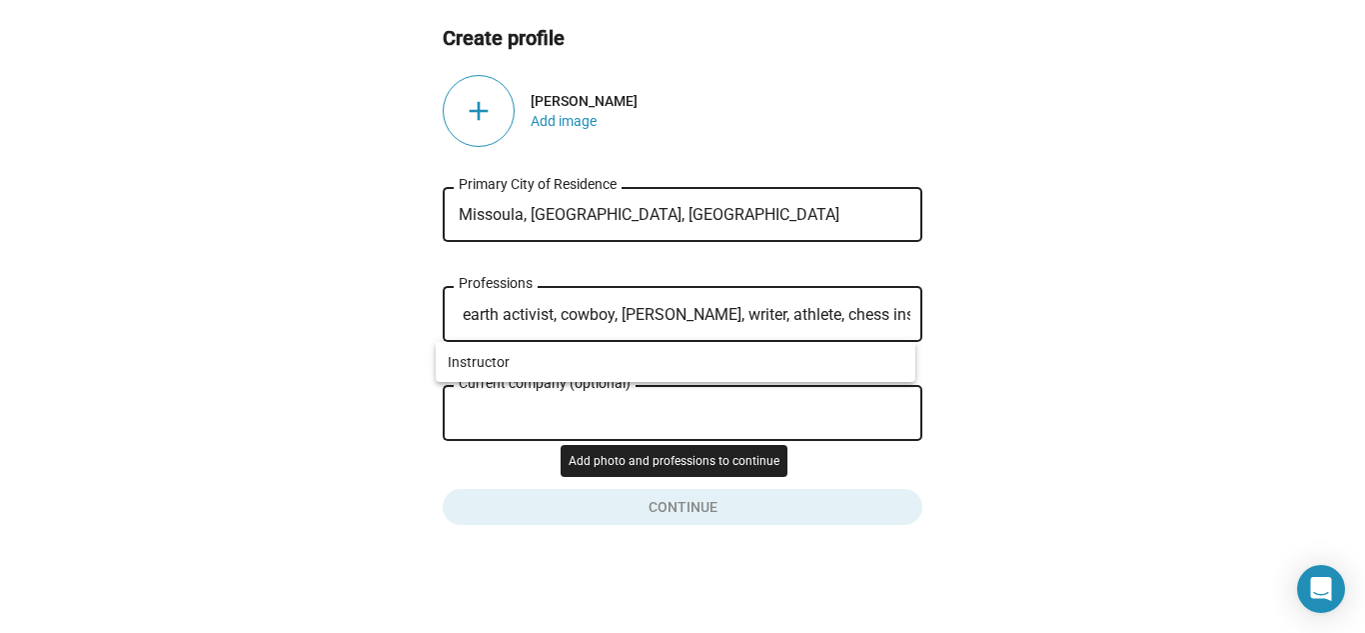
click at [590, 506] on button "Click here to validate form" at bounding box center [683, 503] width 480 height 44
